Goal: Use online tool/utility: Use online tool/utility

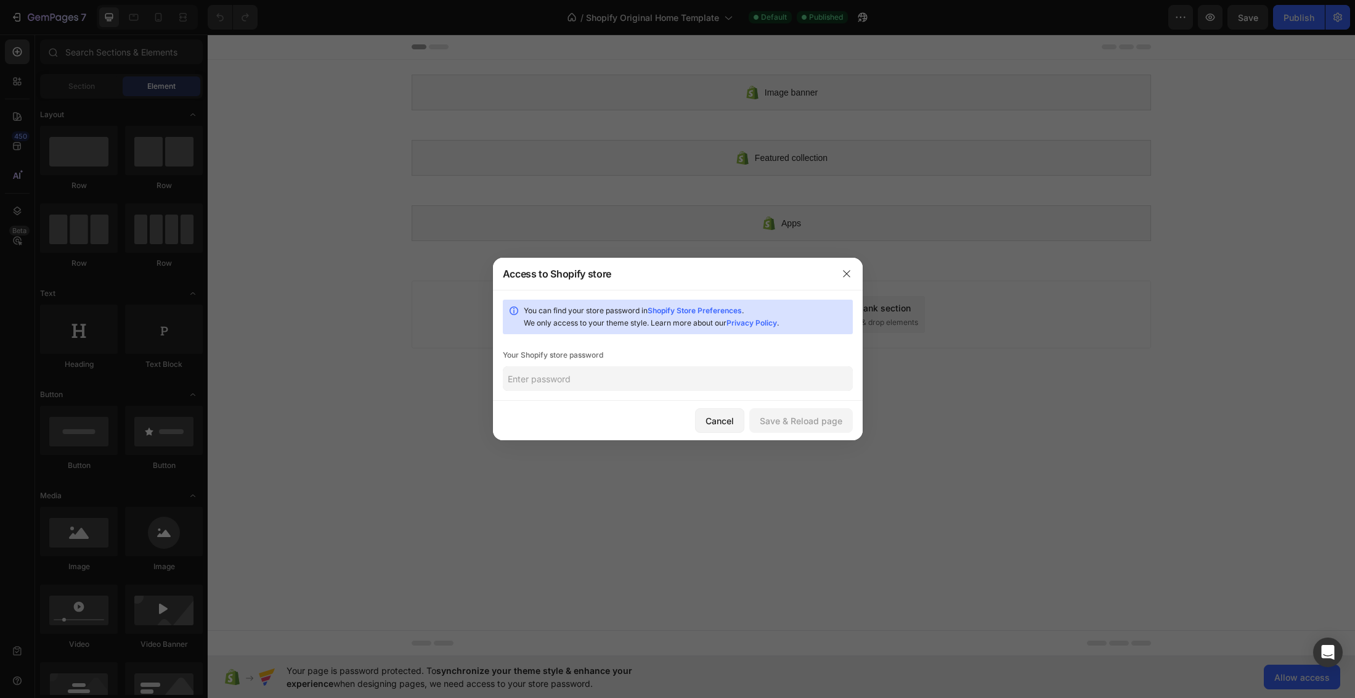
click at [618, 375] on input "text" at bounding box center [678, 378] width 350 height 25
click at [818, 420] on div "Save & Reload page" at bounding box center [801, 420] width 83 height 13
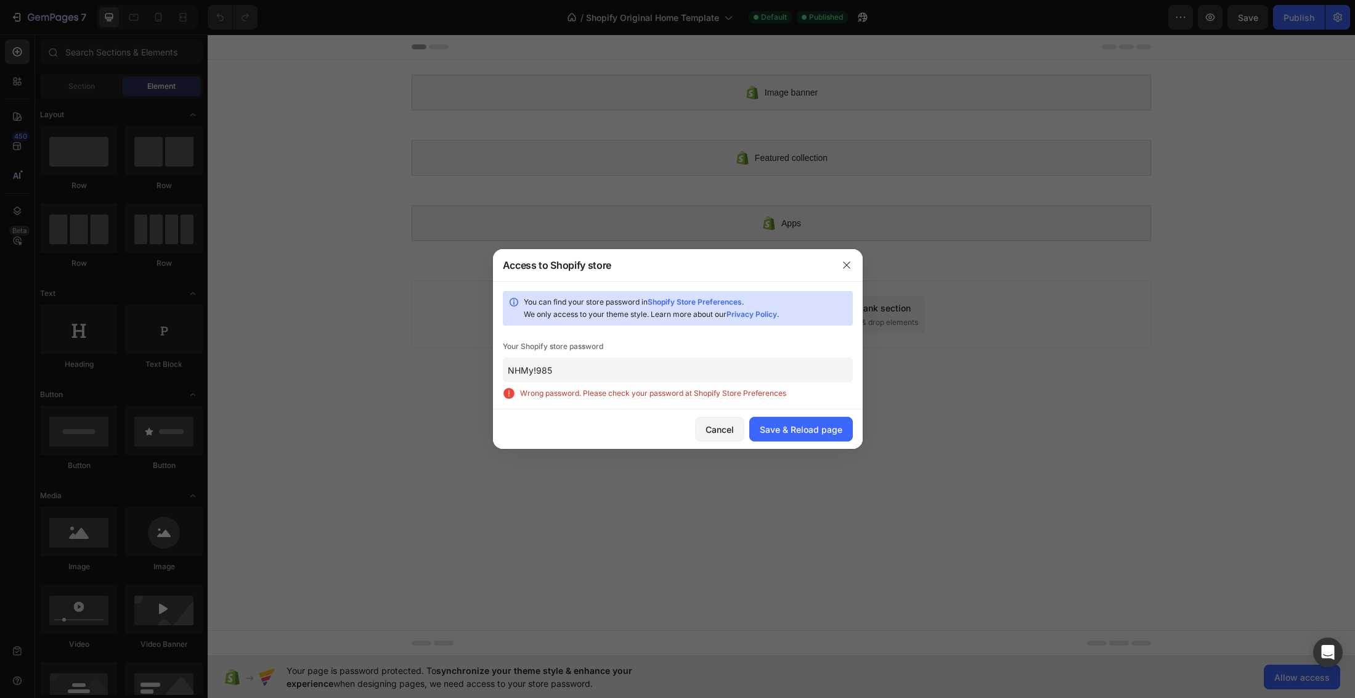
click at [537, 372] on input "NHMy!985" at bounding box center [678, 370] width 350 height 25
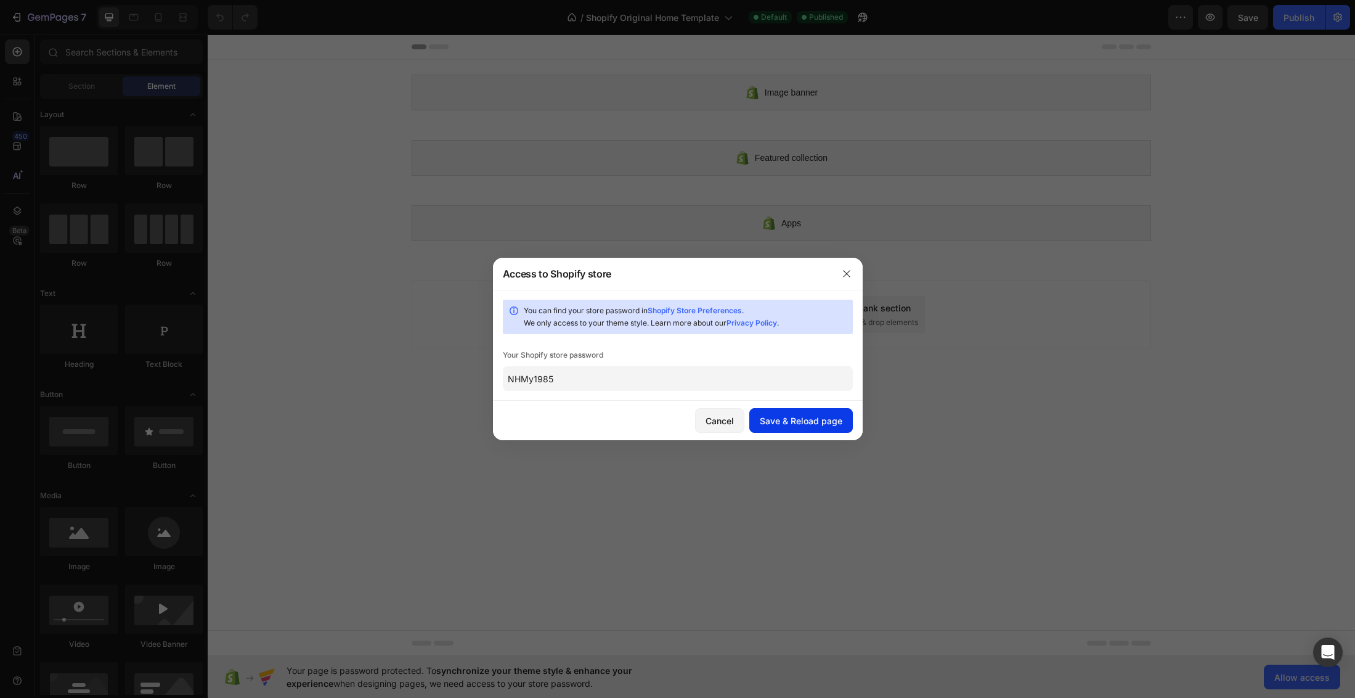
type input "NHMy1985"
click at [802, 421] on div "Save & Reload page" at bounding box center [801, 420] width 83 height 13
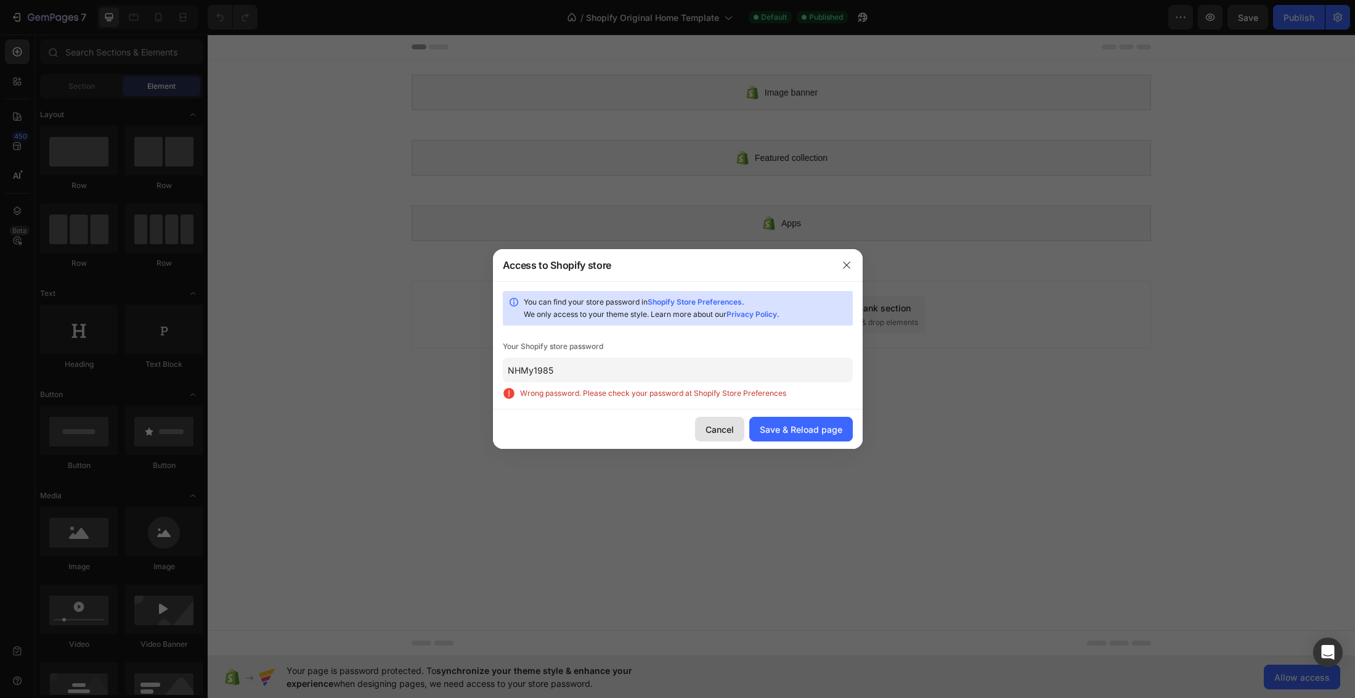
click at [708, 429] on div "Cancel" at bounding box center [720, 429] width 28 height 13
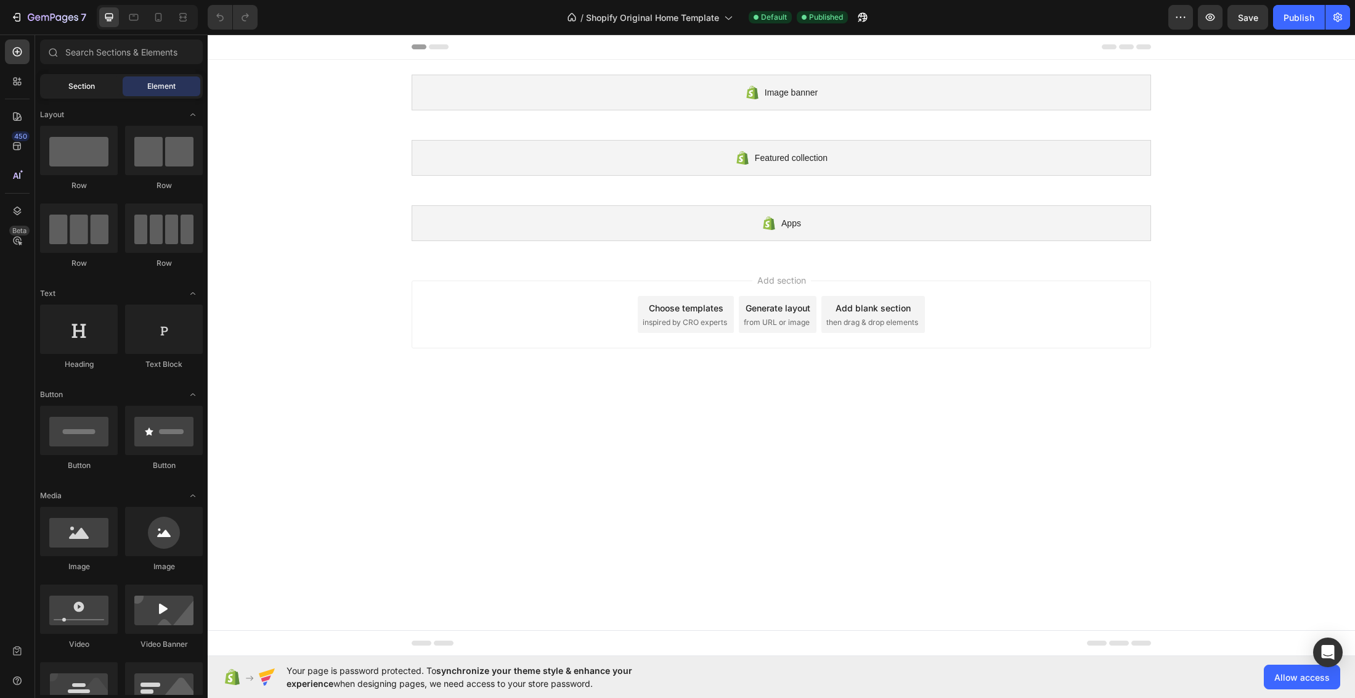
click at [69, 84] on span "Section" at bounding box center [81, 86] width 27 height 11
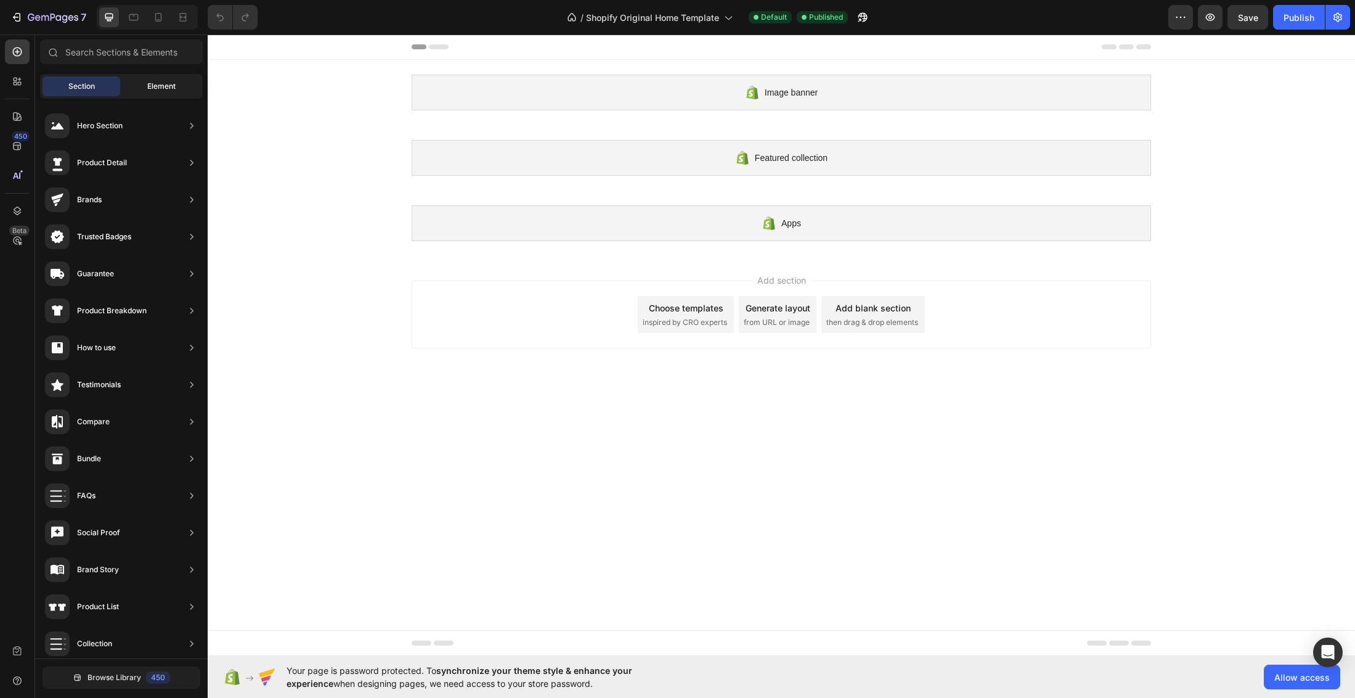
click at [150, 88] on span "Element" at bounding box center [161, 86] width 28 height 11
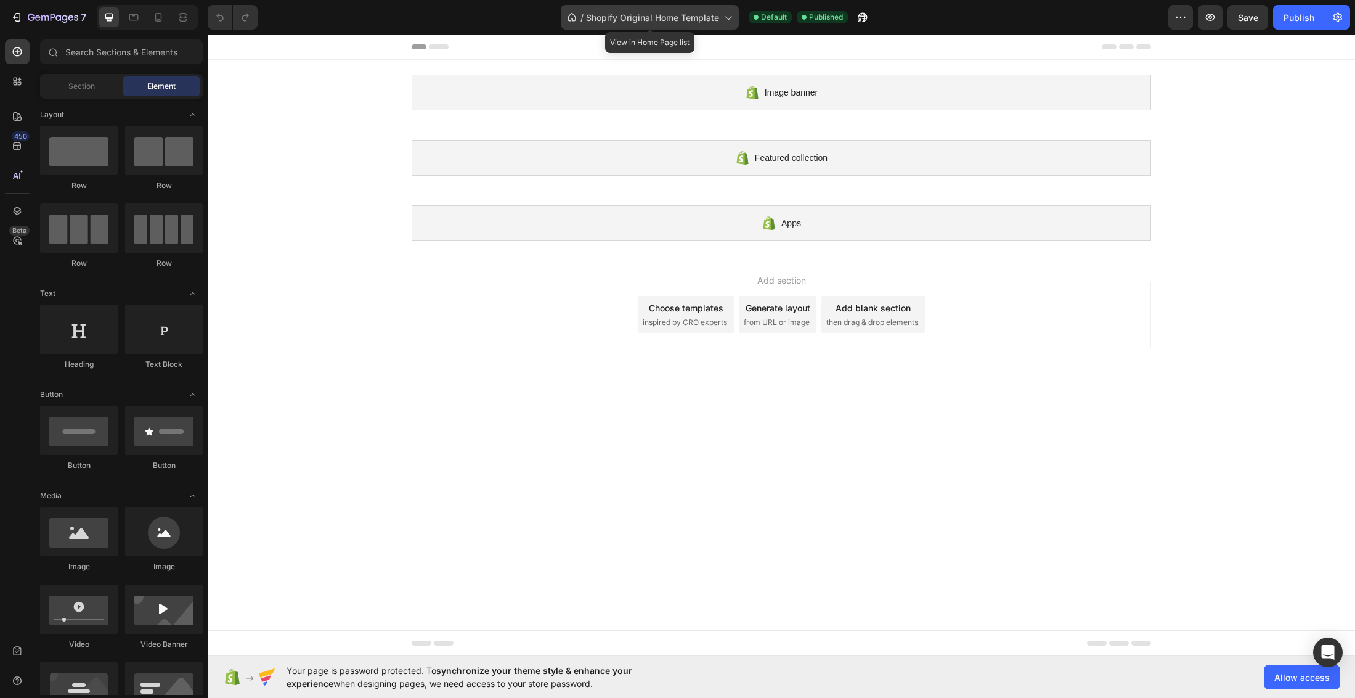
click at [673, 17] on span "Shopify Original Home Template" at bounding box center [652, 17] width 133 height 13
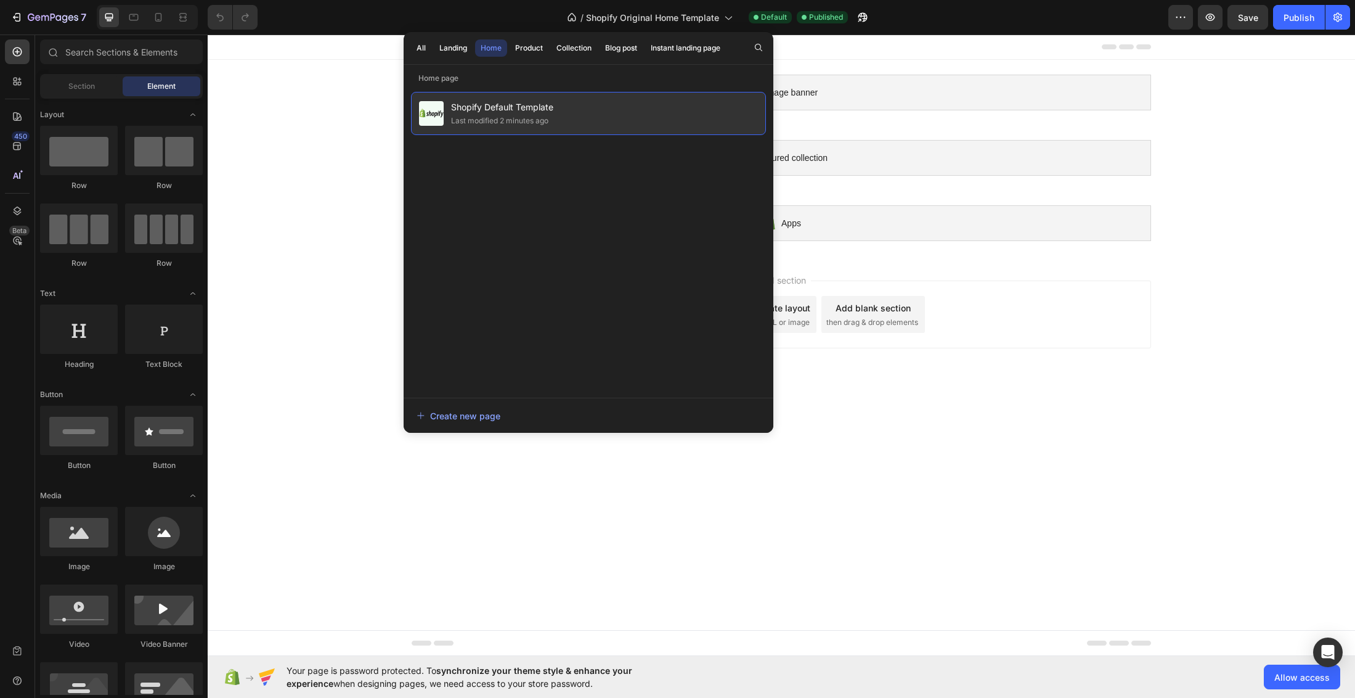
click at [550, 112] on span "Shopify Default Template" at bounding box center [502, 107] width 102 height 15
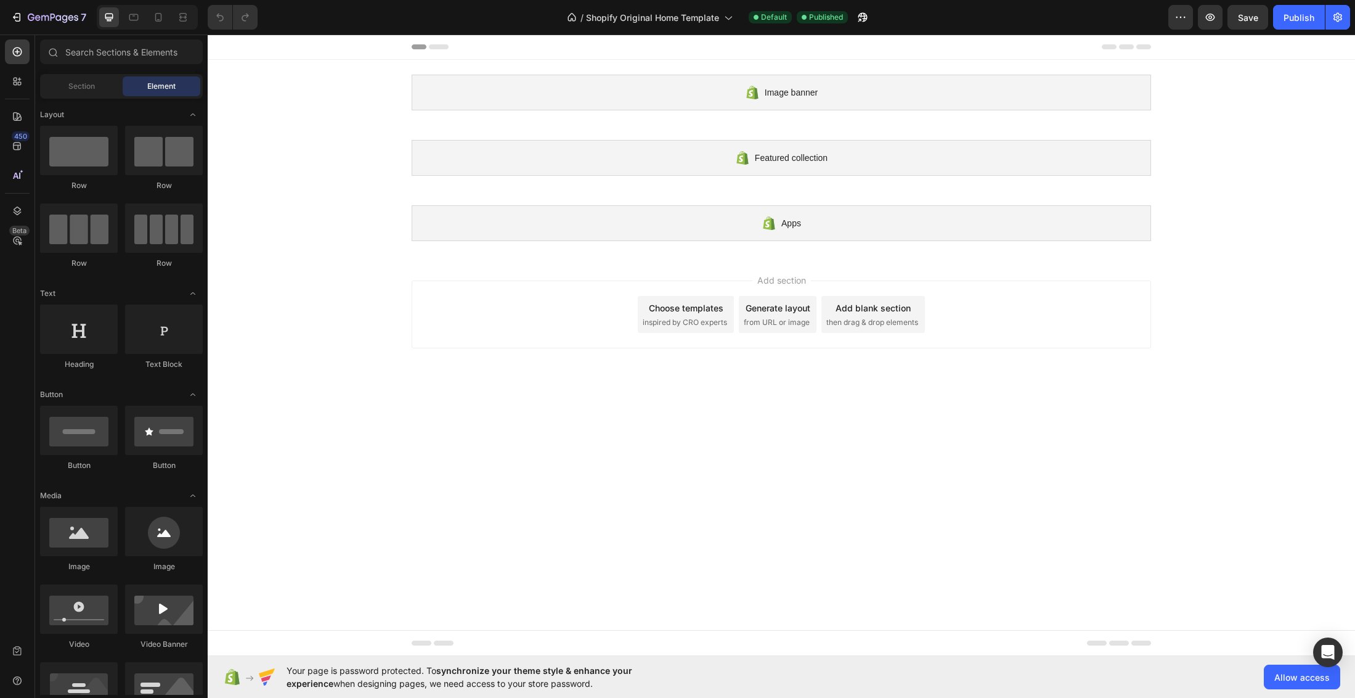
click at [1195, 203] on div "Image banner Shopify section: Image banner Featured collection Shopify section:…" at bounding box center [782, 158] width 1148 height 196
click at [1210, 20] on icon "button" at bounding box center [1210, 17] width 12 height 12
click at [30, 18] on icon "button" at bounding box center [53, 18] width 51 height 10
